Goal: Navigation & Orientation: Find specific page/section

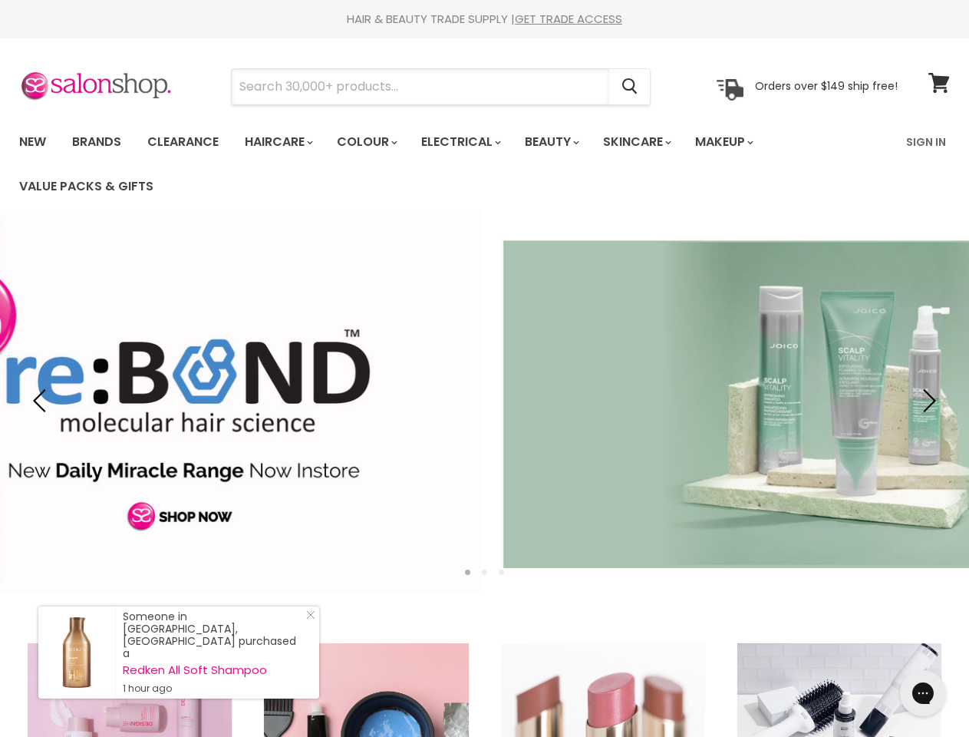
click at [421, 87] on input "Search" at bounding box center [421, 86] width 378 height 35
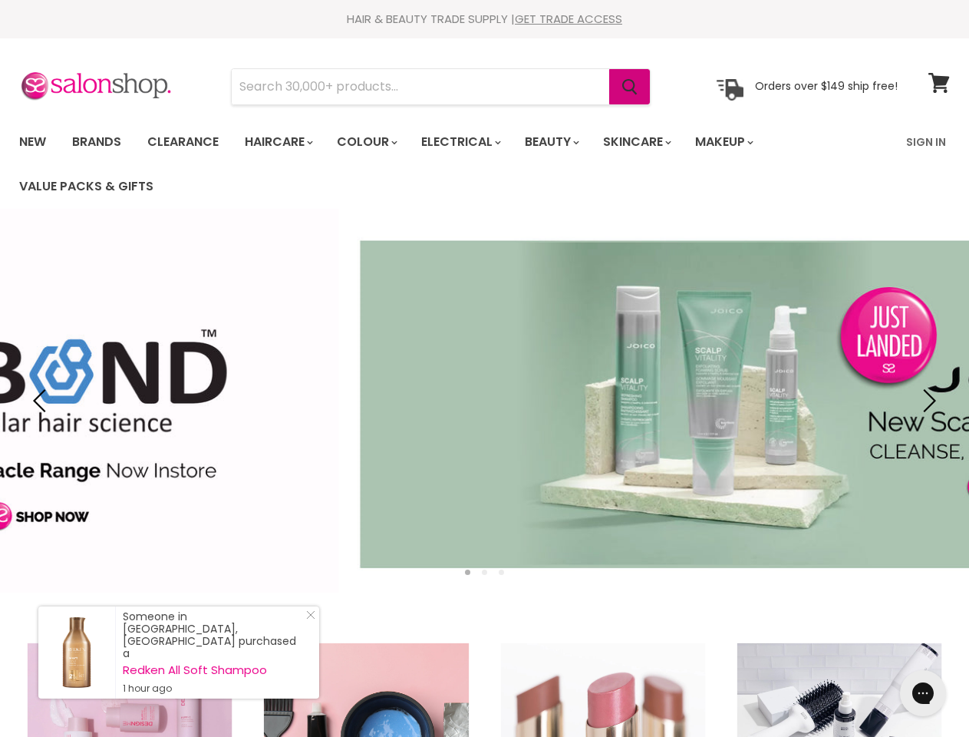
click at [631, 87] on icon "Search" at bounding box center [629, 87] width 15 height 16
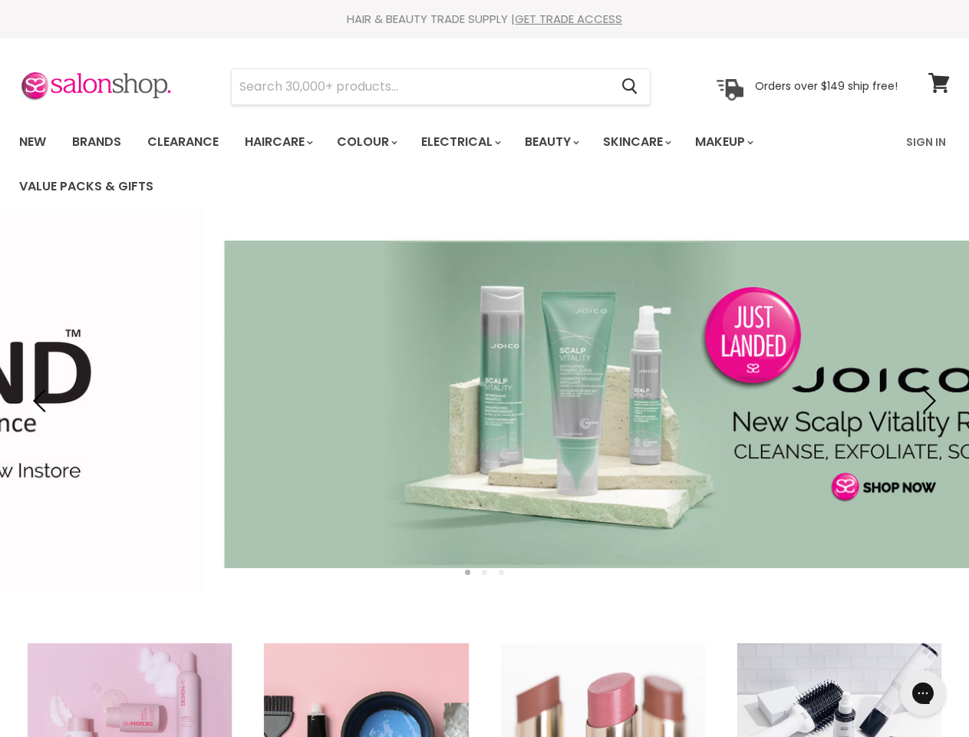
click at [283, 142] on link "Haircare" at bounding box center [277, 142] width 89 height 32
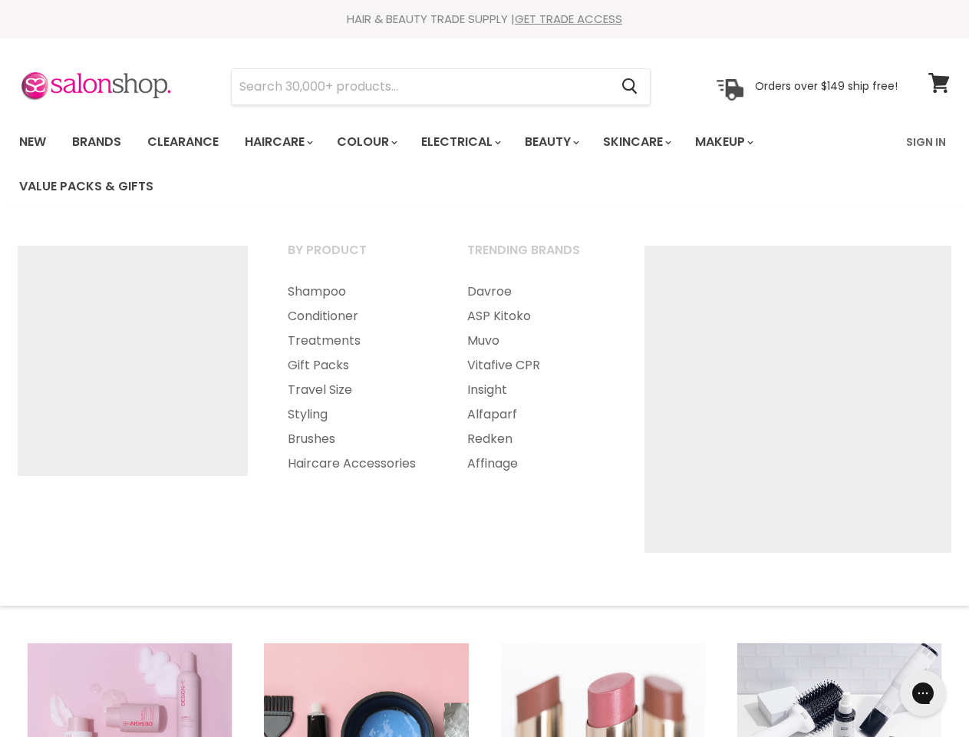
click at [375, 142] on link "Colour" at bounding box center [365, 142] width 81 height 32
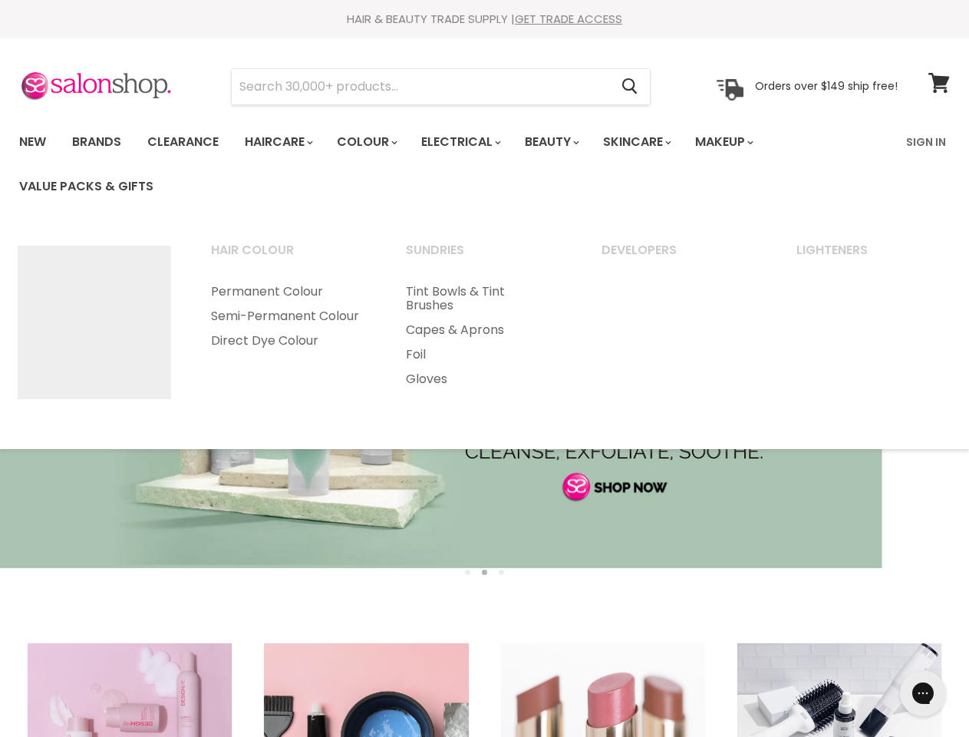
click at [471, 142] on link "Electrical" at bounding box center [460, 142] width 101 height 32
